Goal: Find specific page/section: Find specific page/section

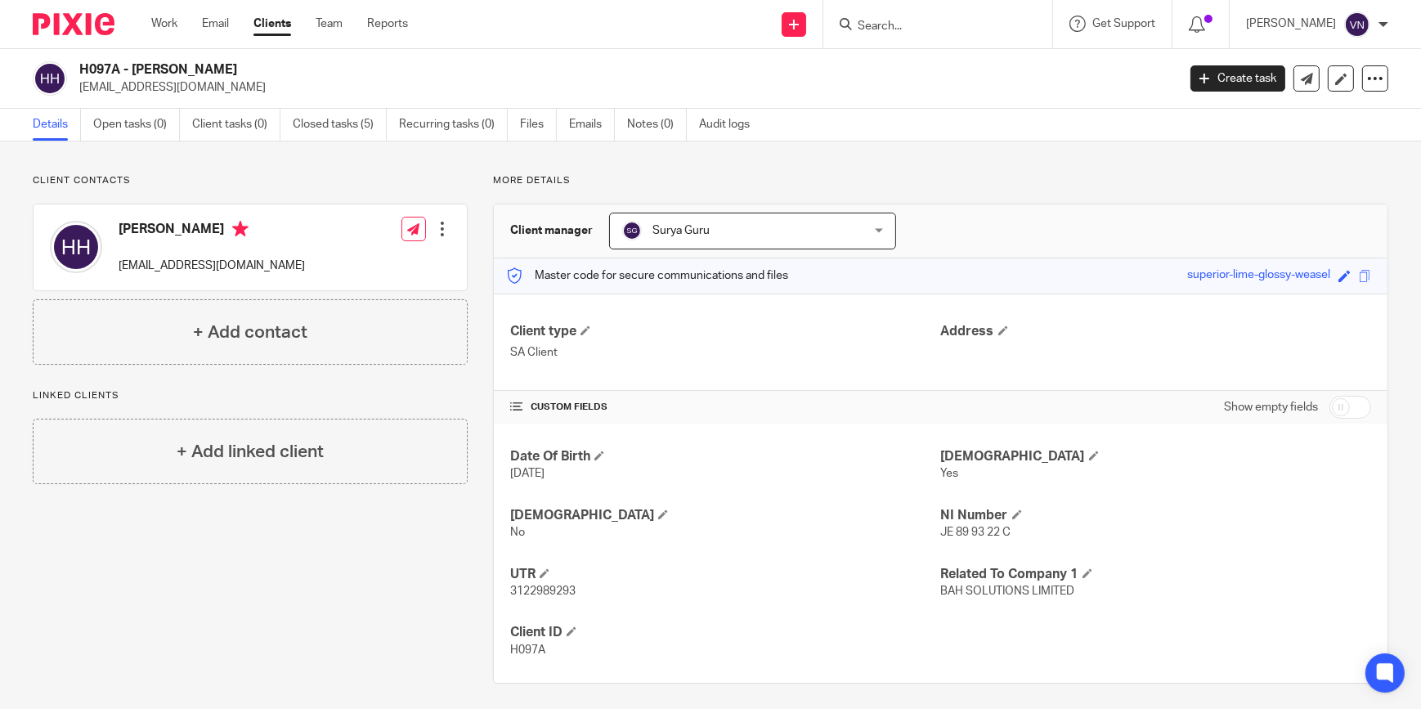
click at [923, 27] on input "Search" at bounding box center [929, 27] width 147 height 15
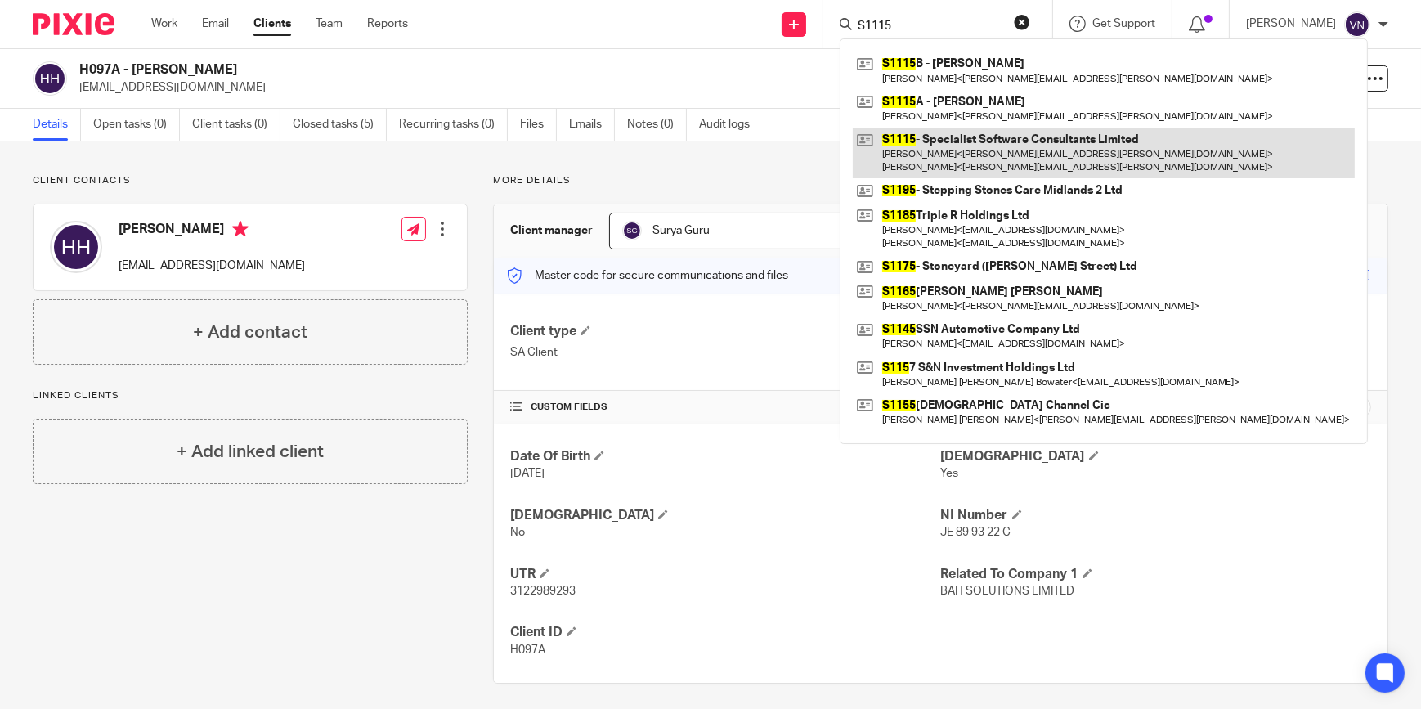
type input "S1115"
click at [1084, 152] on link at bounding box center [1104, 153] width 502 height 51
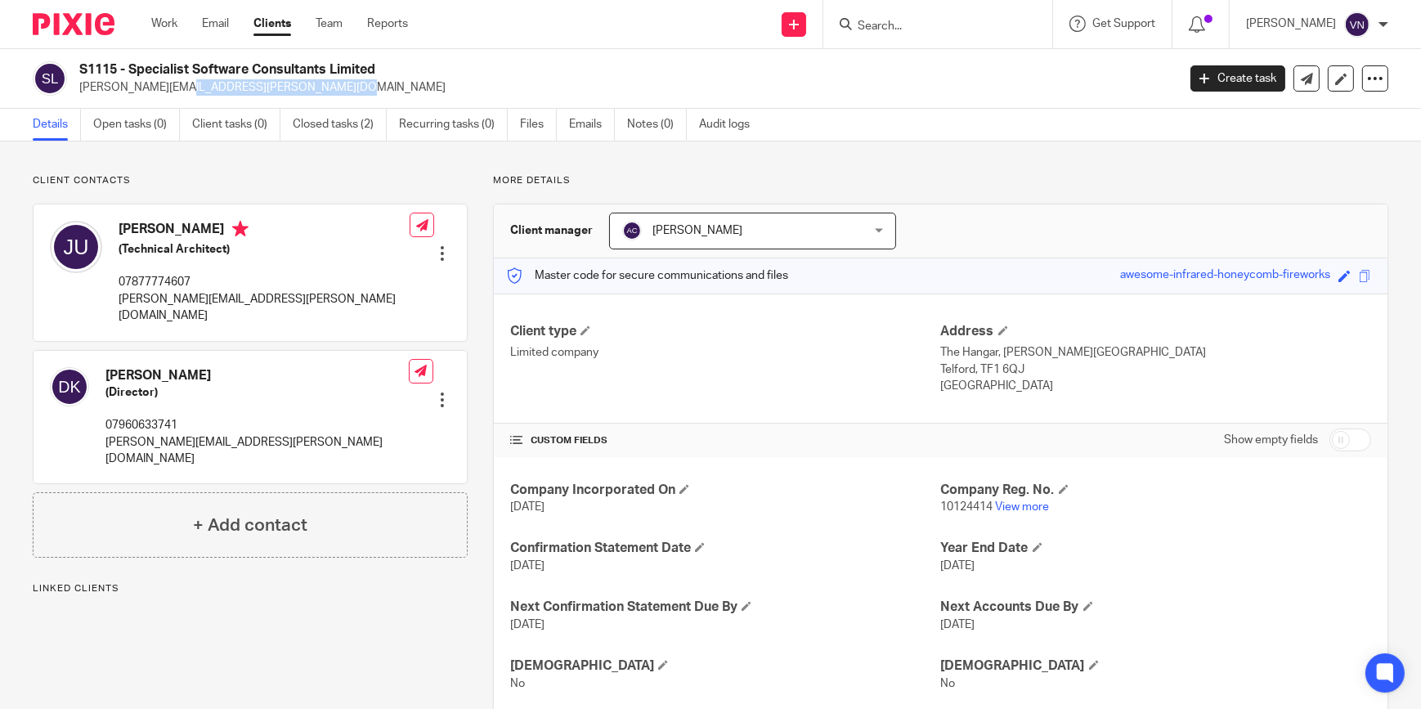
drag, startPoint x: 239, startPoint y: 86, endPoint x: 80, endPoint y: 83, distance: 158.7
click at [80, 83] on p "[PERSON_NAME][EMAIL_ADDRESS][PERSON_NAME][DOMAIN_NAME]" at bounding box center [622, 87] width 1087 height 16
copy p "[PERSON_NAME][EMAIL_ADDRESS][PERSON_NAME][DOMAIN_NAME]"
drag, startPoint x: 599, startPoint y: 123, endPoint x: 590, endPoint y: 146, distance: 24.3
click at [599, 123] on link "Emails" at bounding box center [592, 125] width 46 height 32
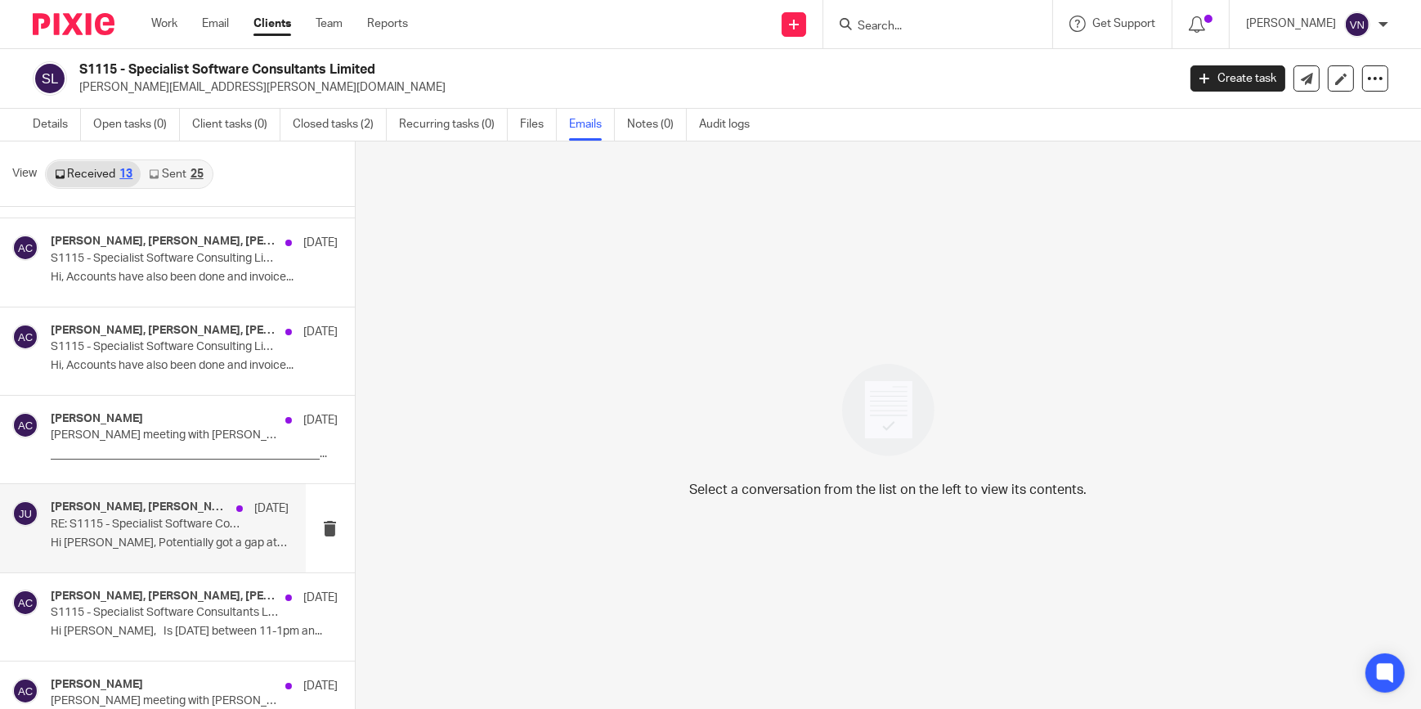
scroll to position [646, 0]
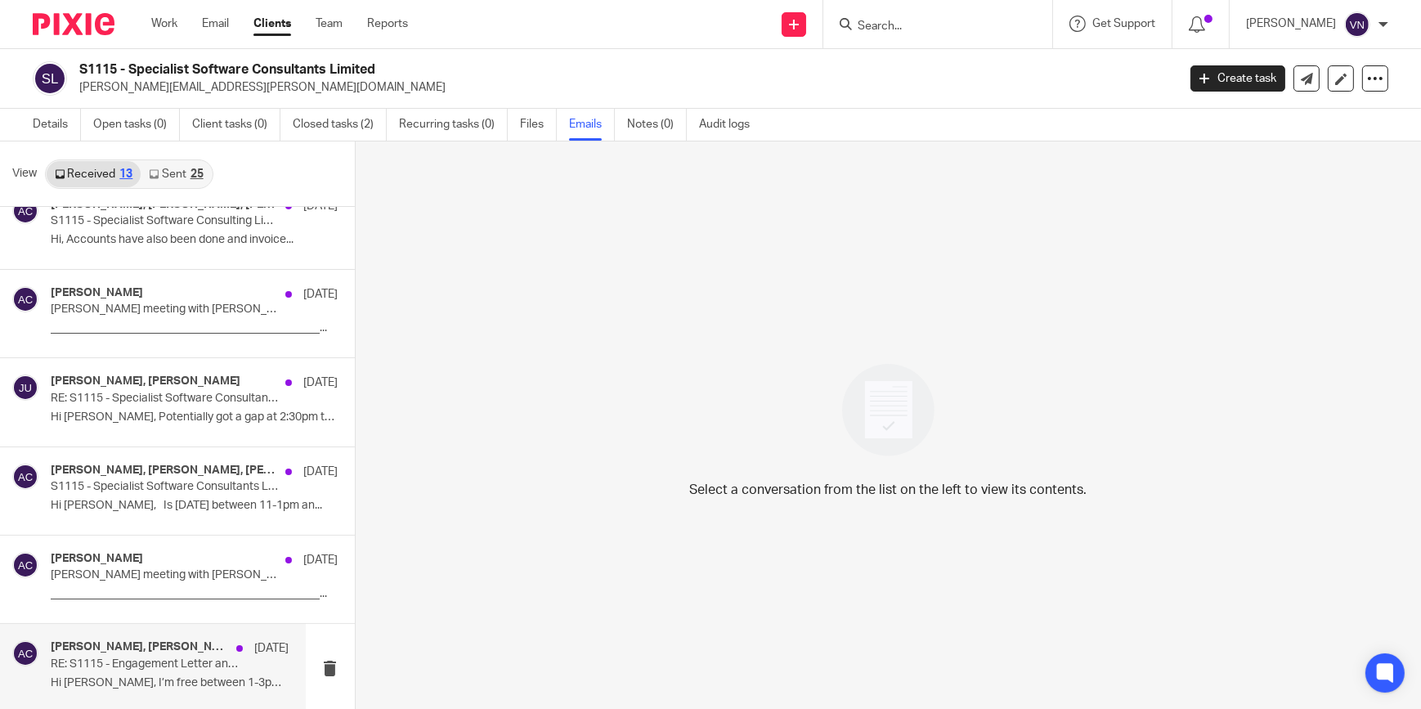
click at [159, 661] on p "RE: S1115 - Engagement Letter and Onboarding Finalisation" at bounding box center [146, 665] width 191 height 14
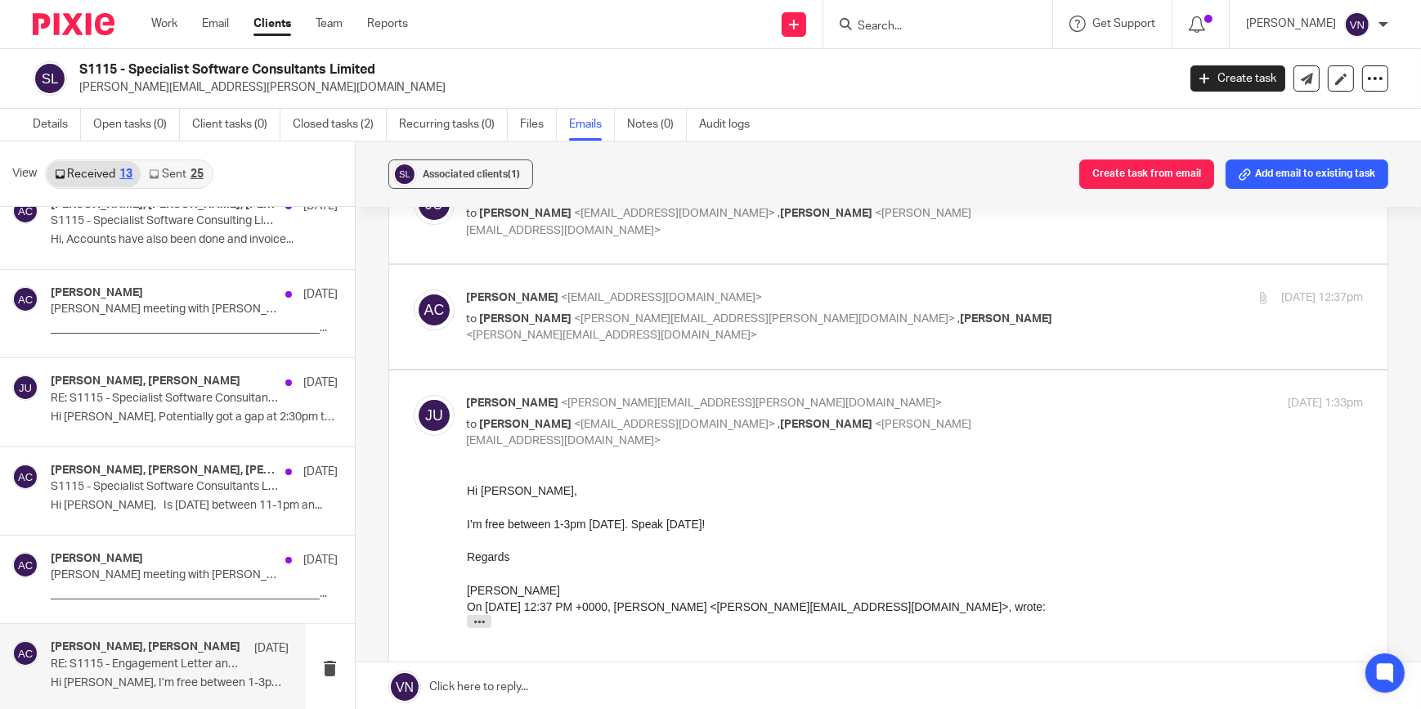
scroll to position [246, 0]
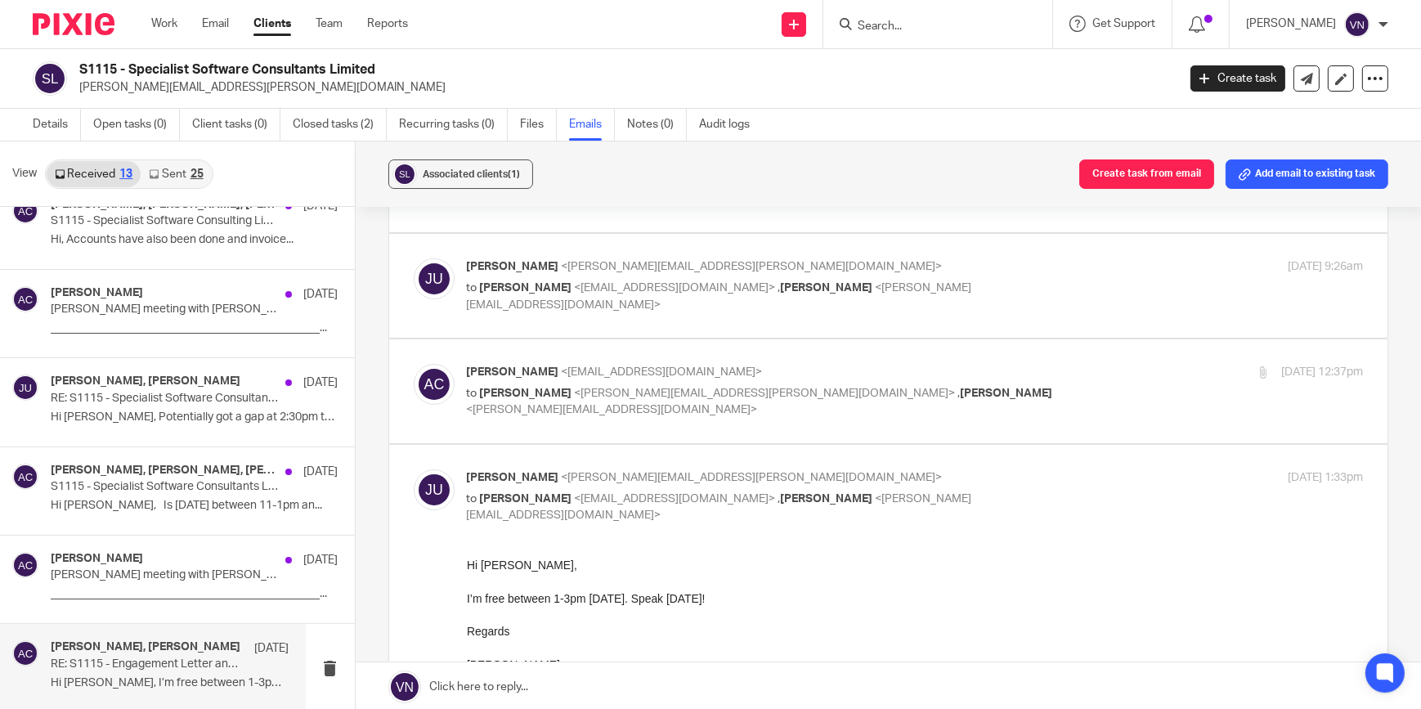
click at [628, 366] on span "<[EMAIL_ADDRESS][DOMAIN_NAME]>" at bounding box center [662, 371] width 201 height 11
checkbox input "true"
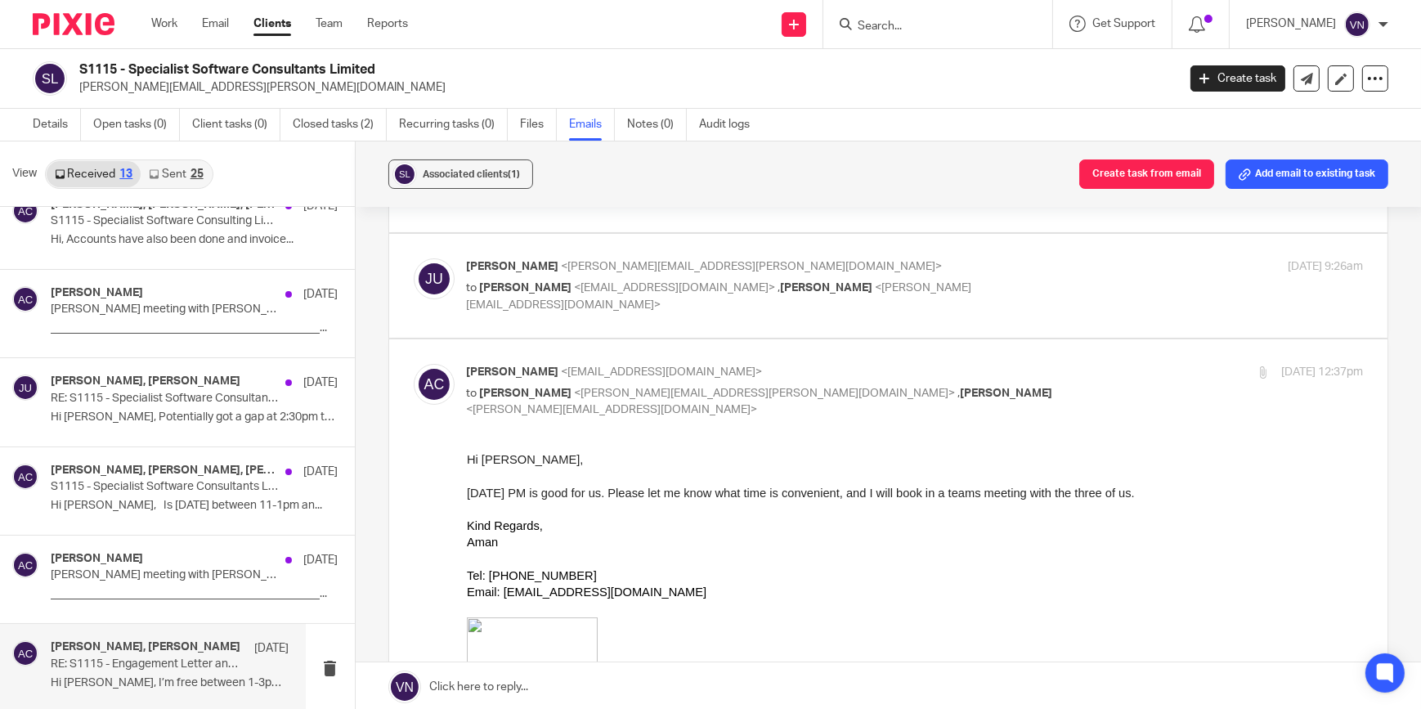
scroll to position [98, 0]
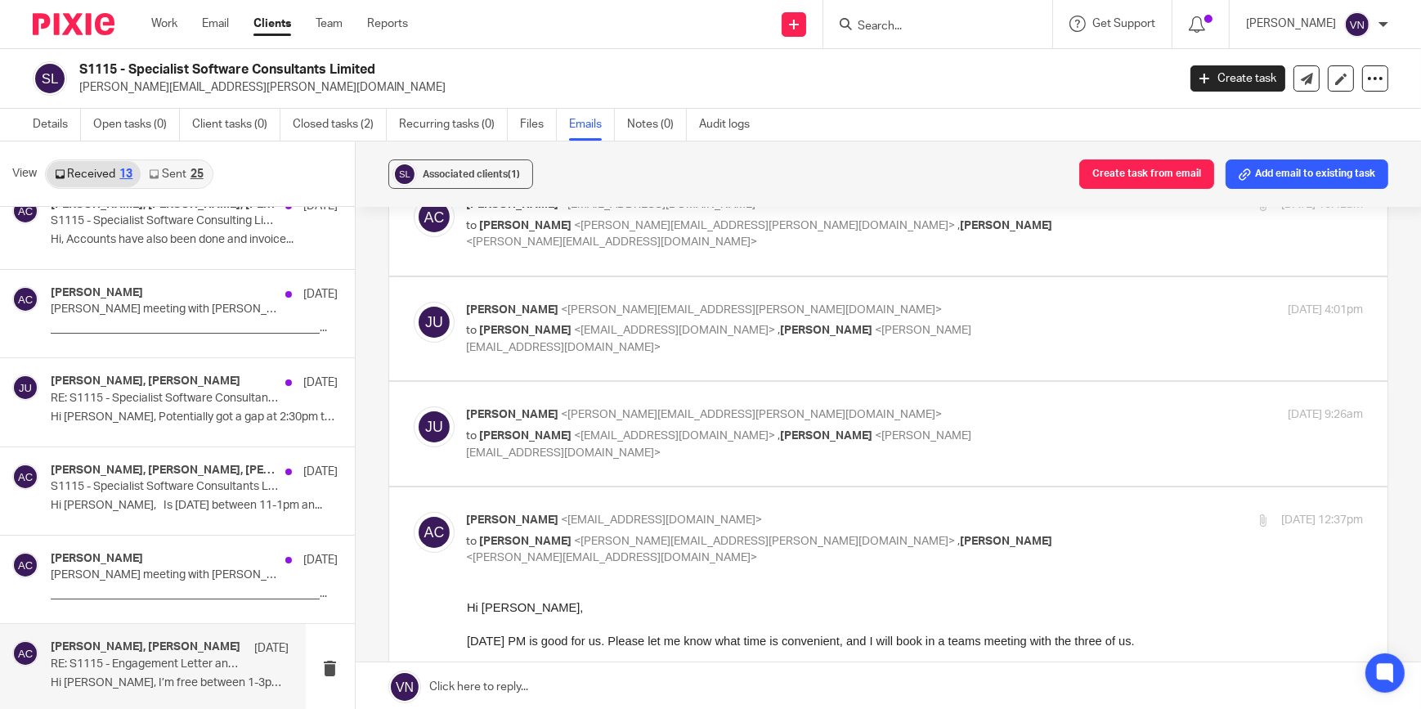
click at [636, 412] on span "<[PERSON_NAME][EMAIL_ADDRESS][PERSON_NAME][DOMAIN_NAME]>" at bounding box center [752, 414] width 381 height 11
checkbox input "true"
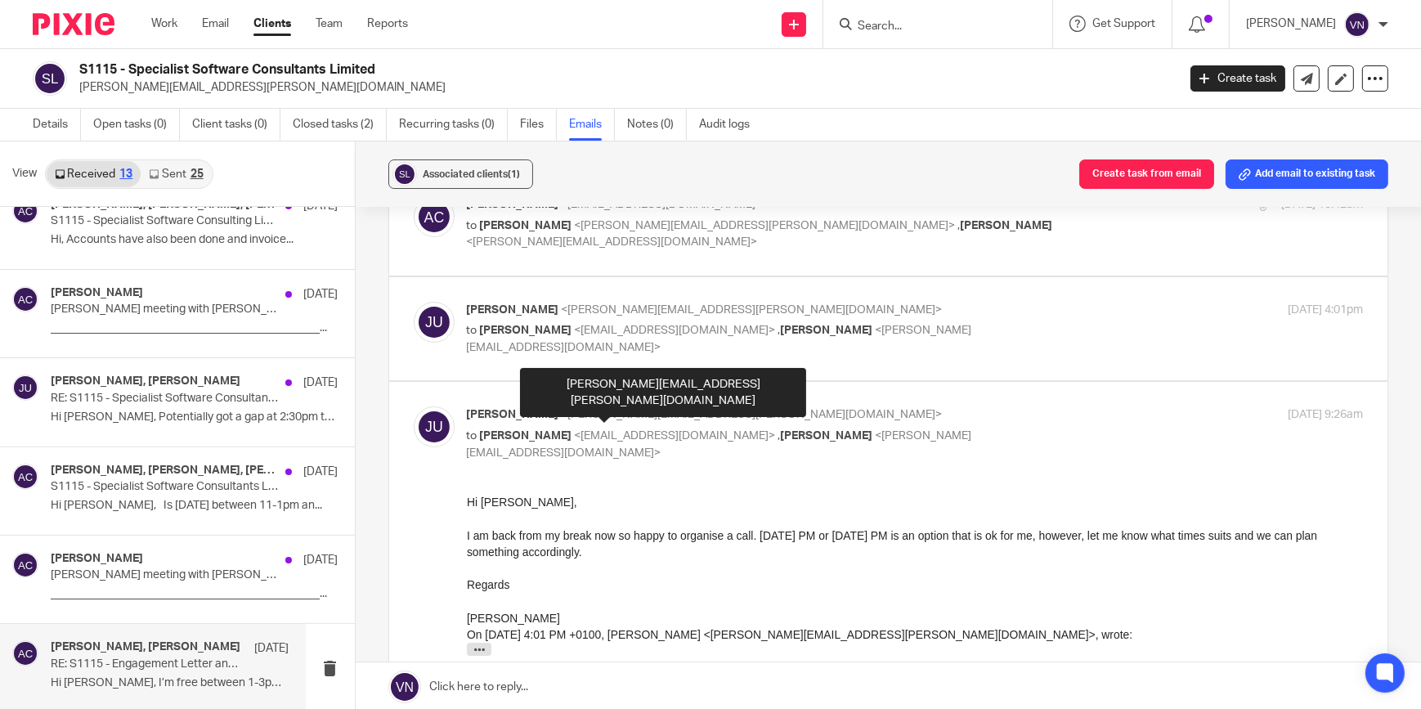
scroll to position [0, 0]
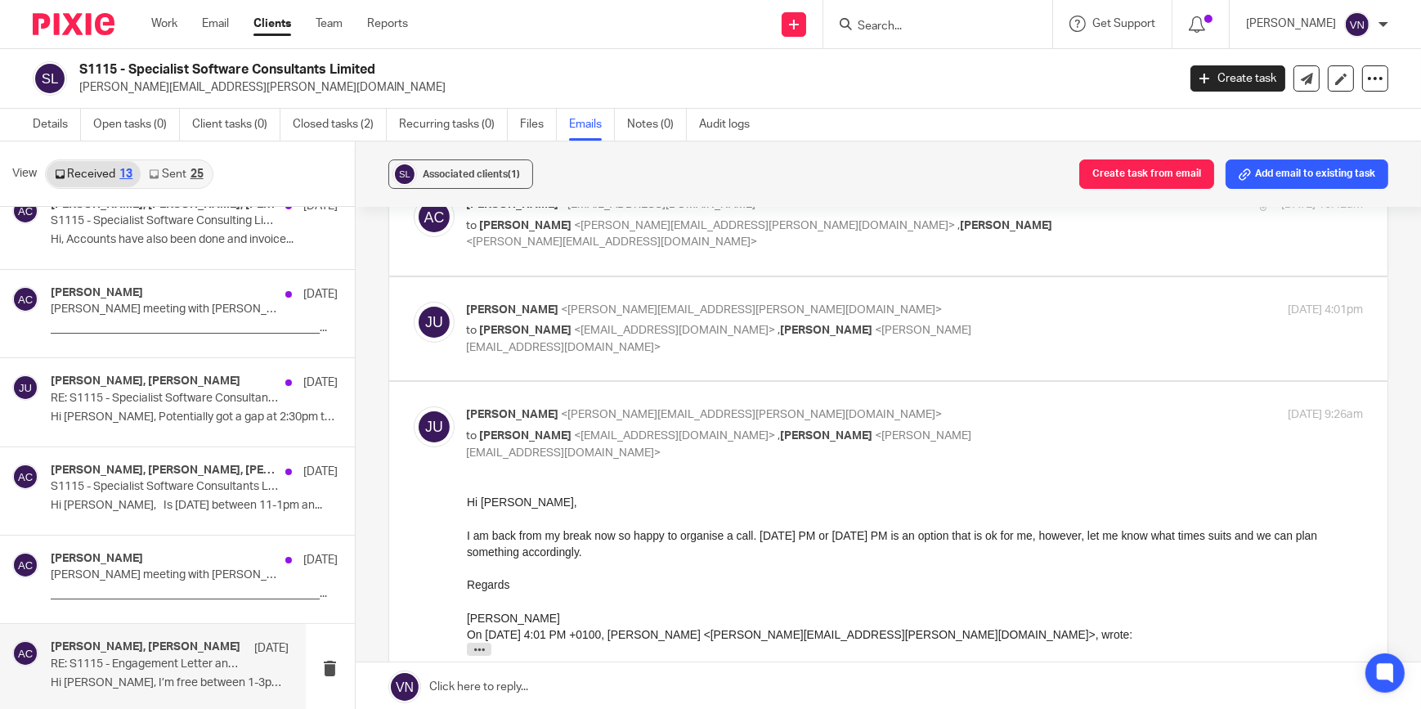
click at [566, 308] on span "<[PERSON_NAME][EMAIL_ADDRESS][PERSON_NAME][DOMAIN_NAME]>" at bounding box center [752, 309] width 381 height 11
checkbox input "true"
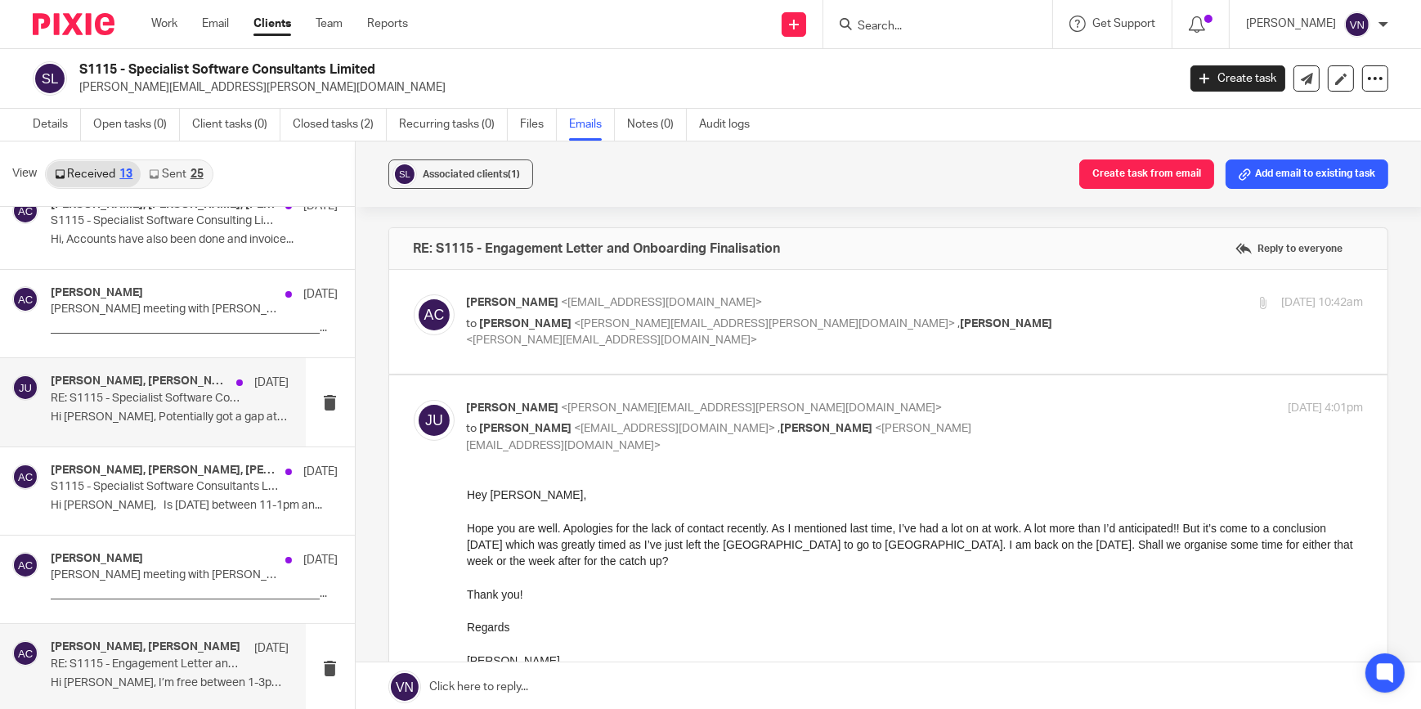
click at [182, 427] on div "[PERSON_NAME], [PERSON_NAME] [DATE] RE: S1115 - Specialist Software Consultants…" at bounding box center [170, 402] width 239 height 55
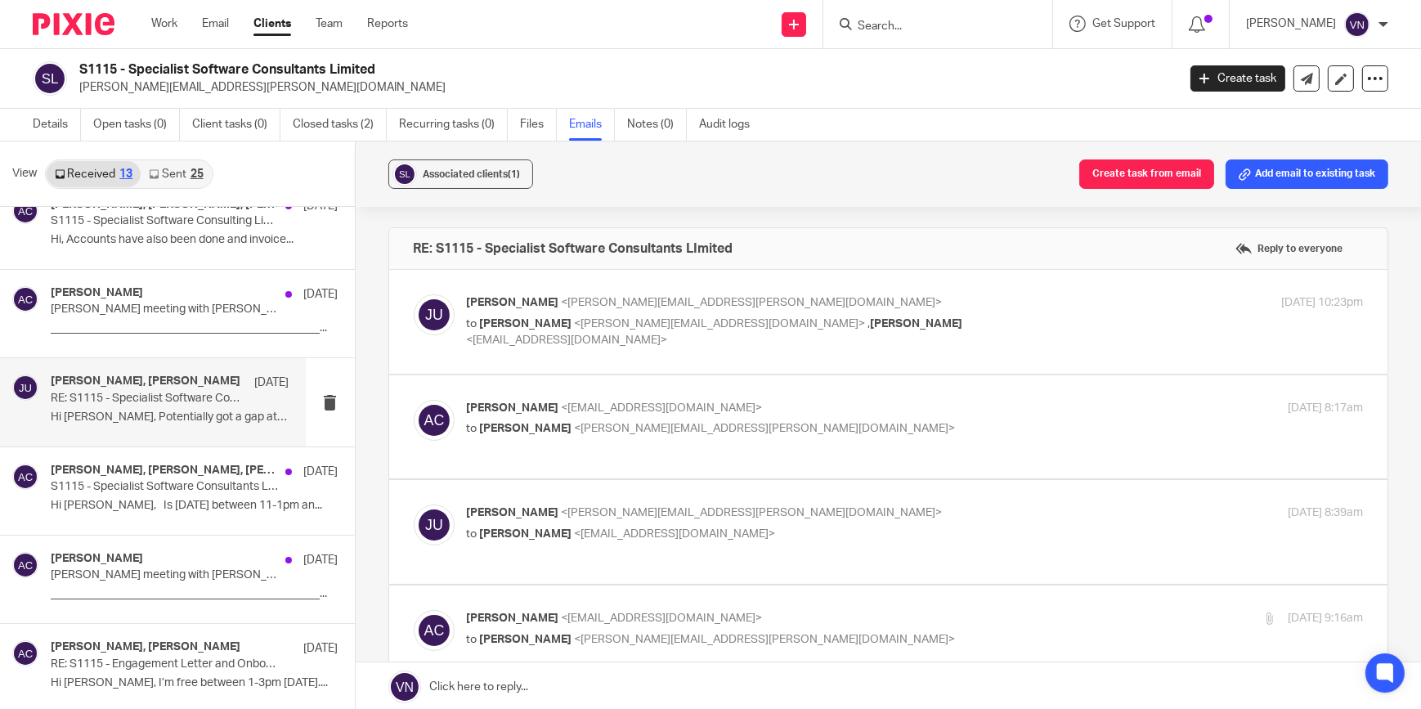
click at [622, 297] on span "<[PERSON_NAME][EMAIL_ADDRESS][PERSON_NAME][DOMAIN_NAME]>" at bounding box center [752, 302] width 381 height 11
checkbox input "true"
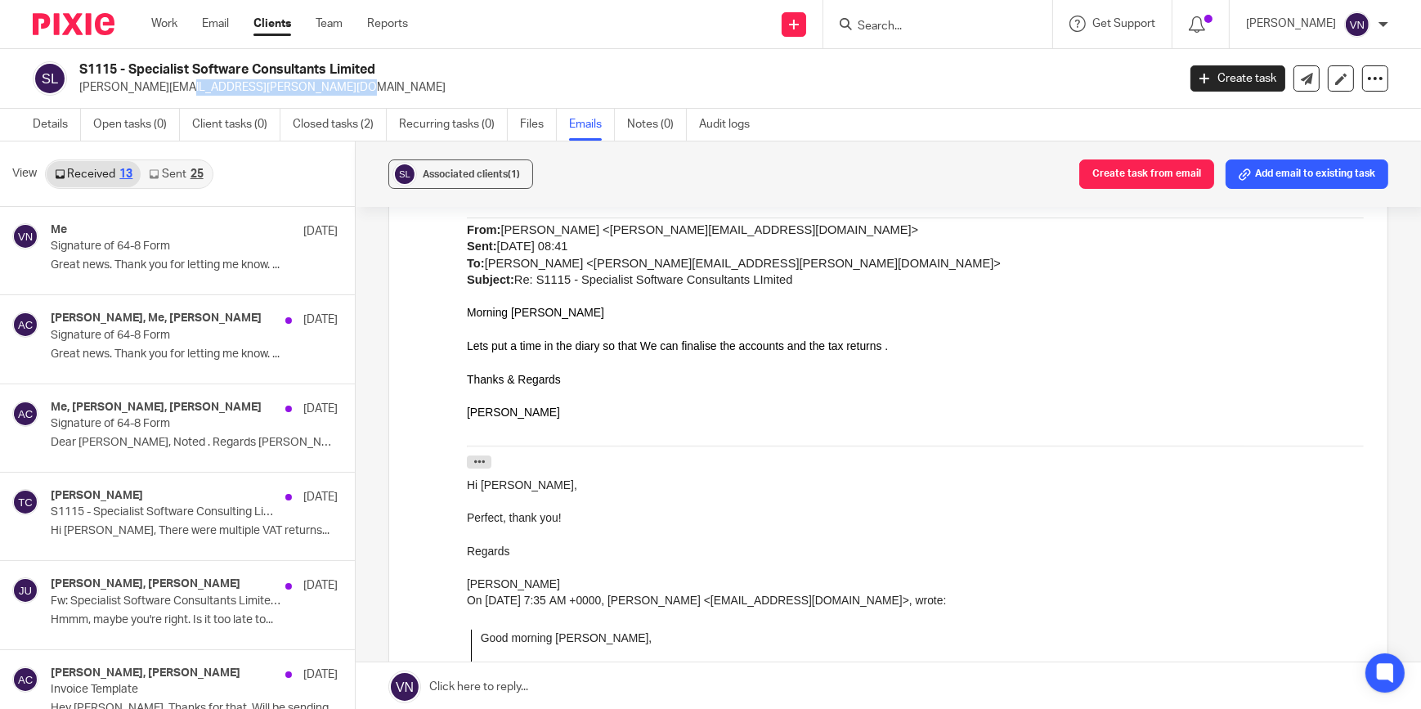
drag, startPoint x: 237, startPoint y: 86, endPoint x: 77, endPoint y: 85, distance: 160.3
click at [77, 85] on div "S1115 - Specialist Software Consultants Limited [PERSON_NAME][EMAIL_ADDRESS][PE…" at bounding box center [599, 78] width 1133 height 34
copy p "[PERSON_NAME][EMAIL_ADDRESS][PERSON_NAME][DOMAIN_NAME]"
